Goal: Register for event/course

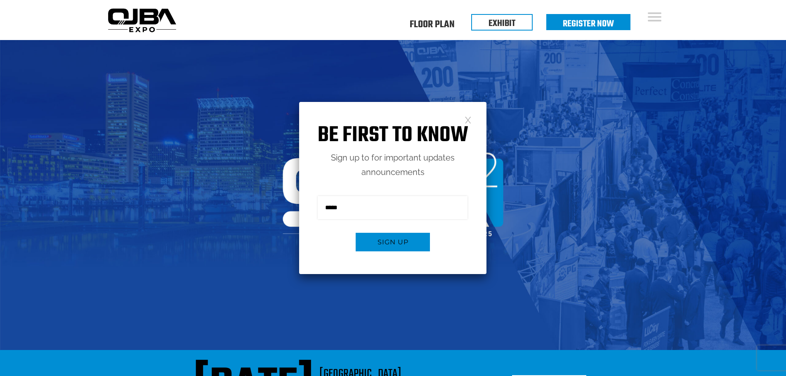
click at [469, 119] on link at bounding box center [468, 119] width 7 height 7
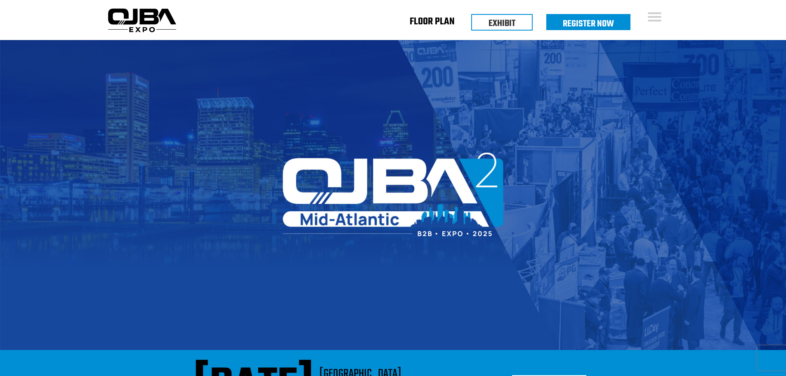
click at [431, 22] on link "Floor Plan" at bounding box center [432, 23] width 45 height 3
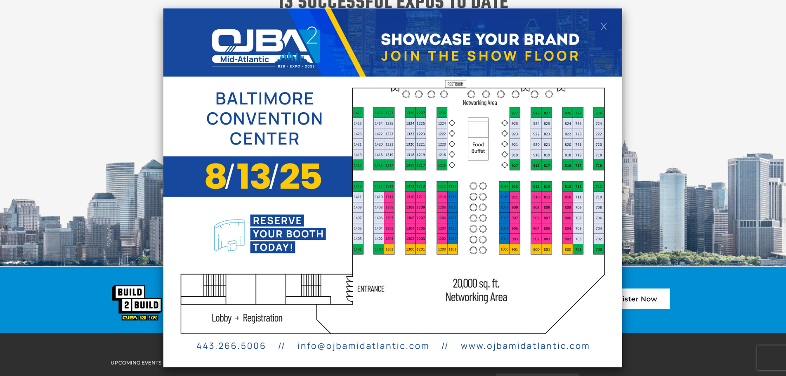
scroll to position [1139, 0]
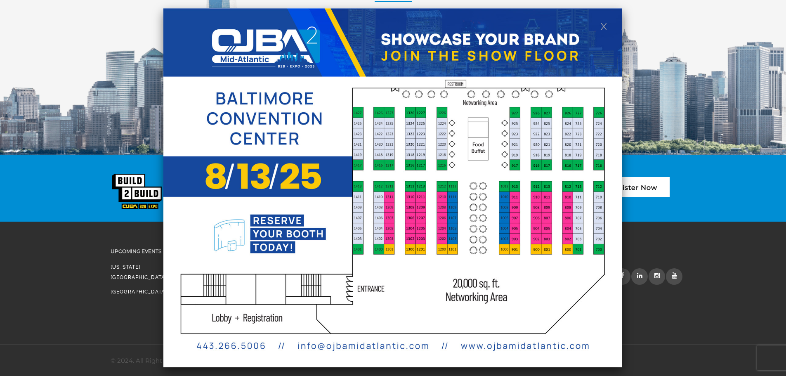
click at [611, 31] on img at bounding box center [392, 187] width 459 height 359
click at [604, 29] on link at bounding box center [604, 25] width 7 height 7
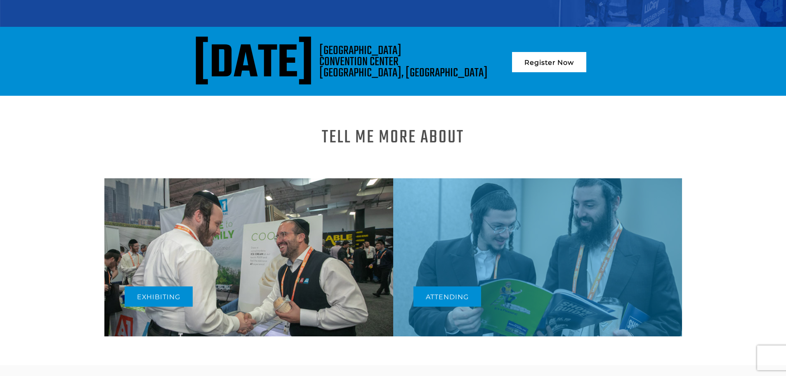
scroll to position [190, 0]
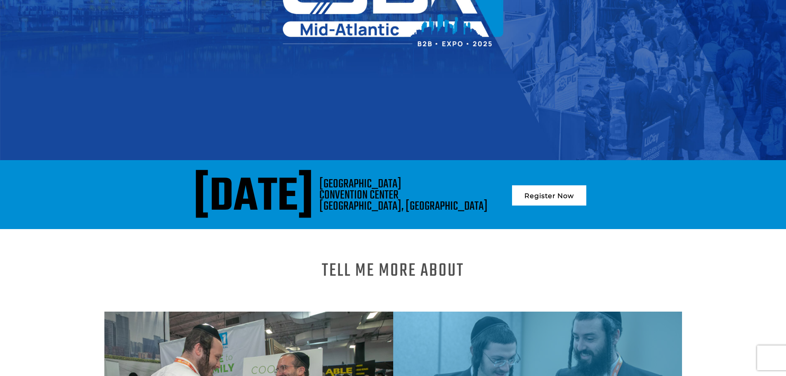
click at [579, 191] on link "Register Now" at bounding box center [549, 195] width 74 height 20
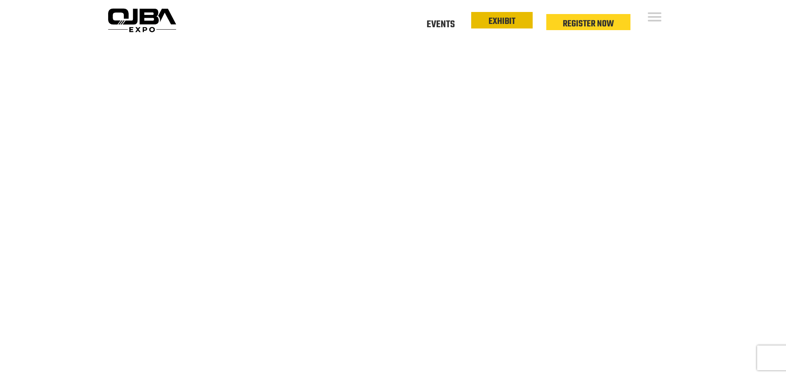
click at [499, 21] on link "EXHIBIT" at bounding box center [502, 21] width 27 height 14
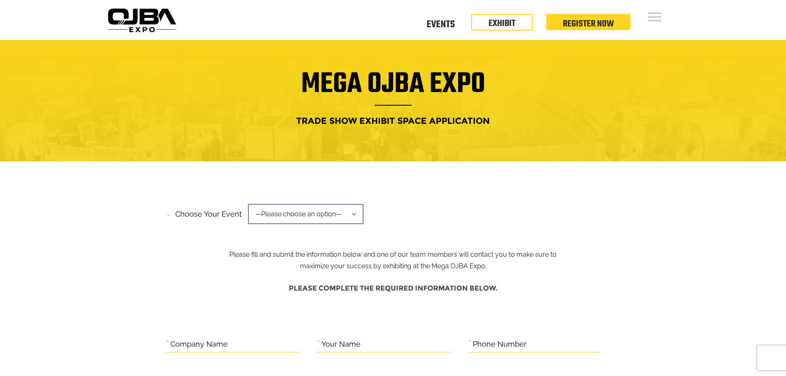
click at [338, 213] on span "—Please choose an option—" at bounding box center [306, 214] width 116 height 20
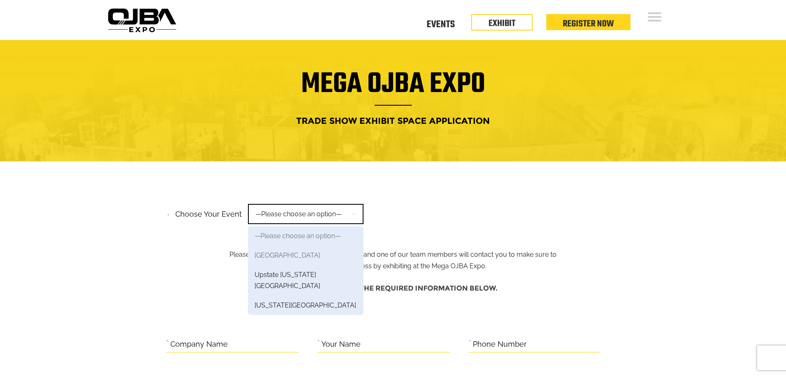
click at [322, 260] on link "Mid-Atlantic Region" at bounding box center [306, 255] width 116 height 19
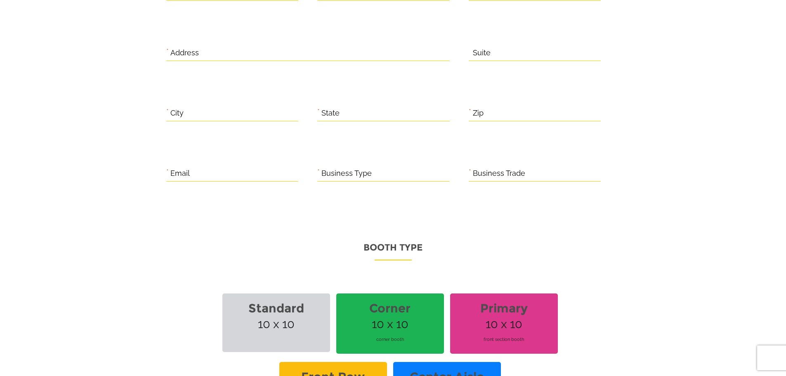
scroll to position [495, 0]
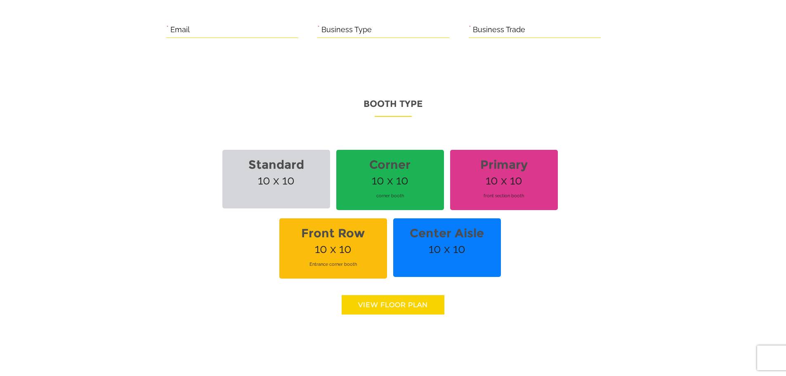
click at [288, 192] on span "Standard 10 x 10" at bounding box center [276, 179] width 108 height 59
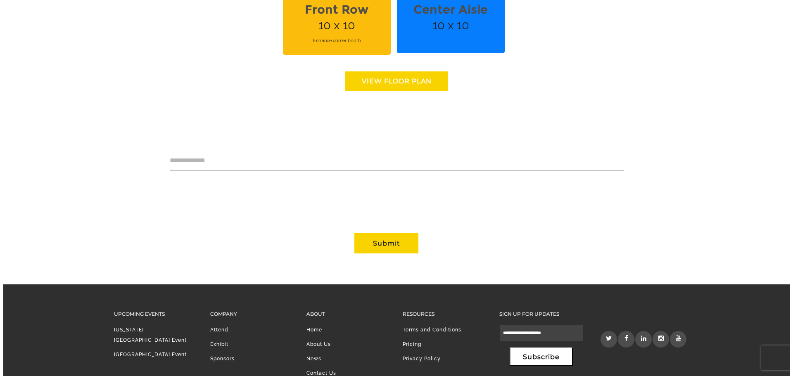
scroll to position [617, 0]
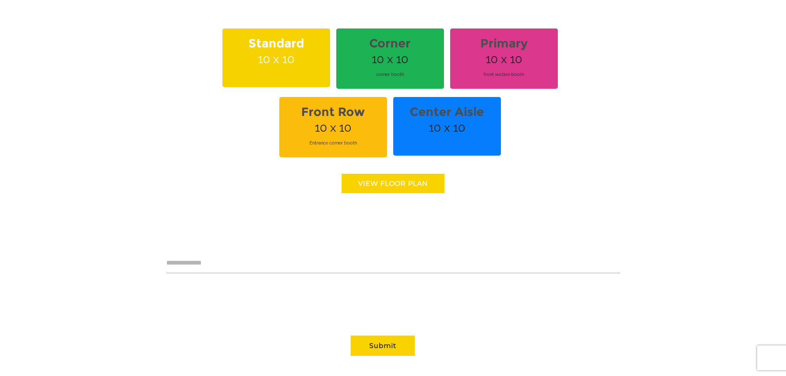
click at [367, 184] on link "View floor Plan" at bounding box center [393, 183] width 103 height 19
